Goal: Task Accomplishment & Management: Use online tool/utility

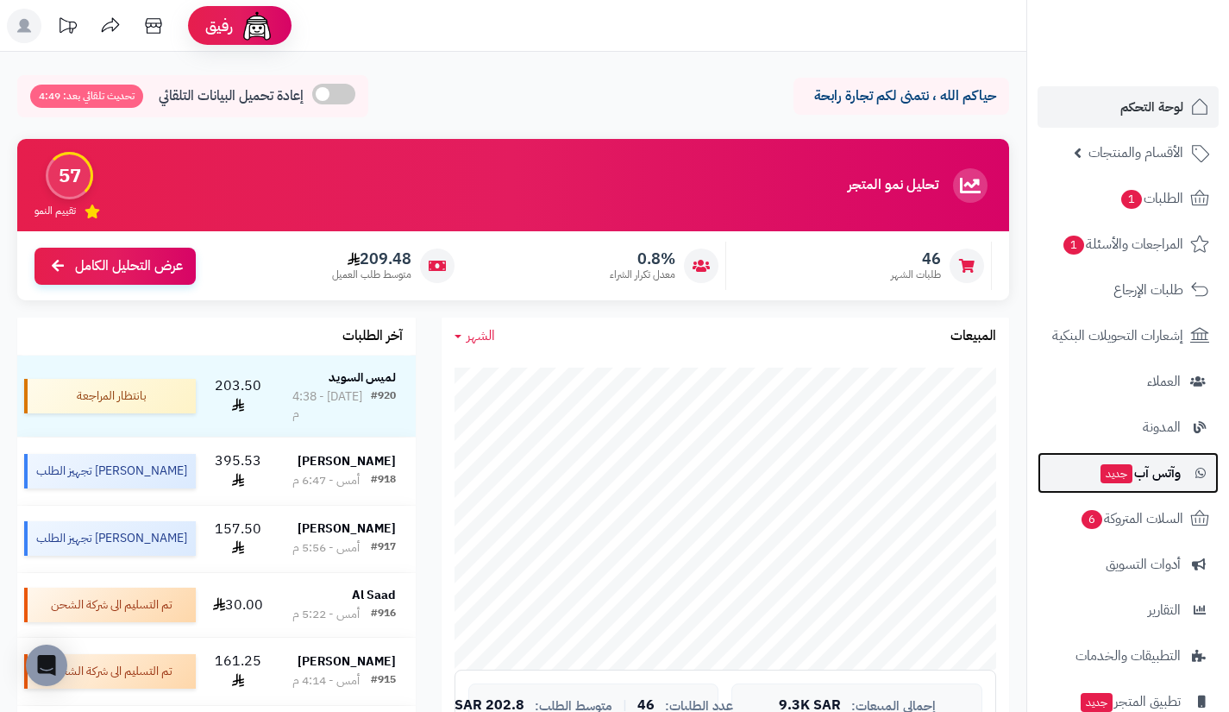
drag, startPoint x: 0, startPoint y: 0, endPoint x: 1089, endPoint y: 474, distance: 1188.1
click at [1089, 474] on link "وآتس آب جديد" at bounding box center [1128, 472] width 181 height 41
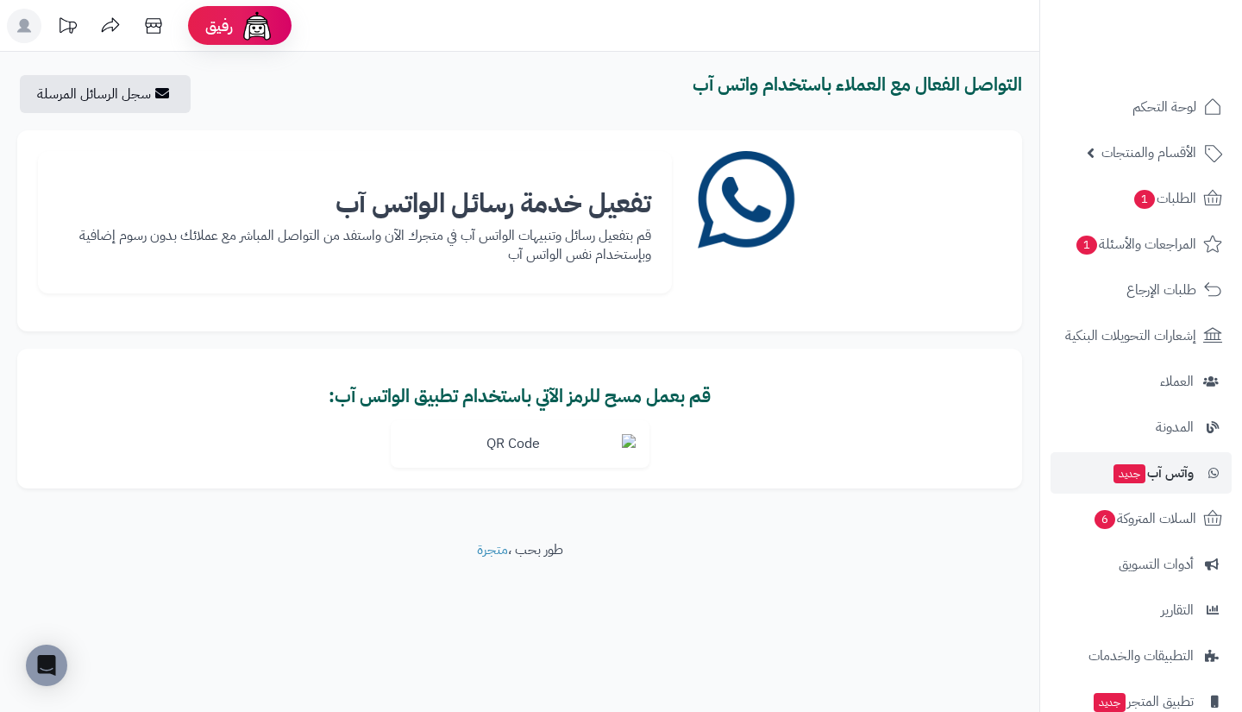
click at [520, 441] on img at bounding box center [520, 443] width 259 height 47
